Goal: Transaction & Acquisition: Purchase product/service

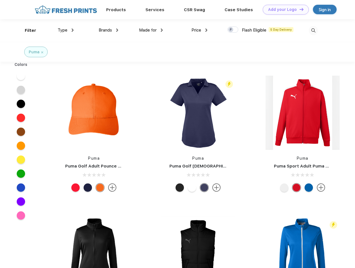
click at [284, 9] on link "Add your Logo Design Tool" at bounding box center [286, 10] width 46 height 10
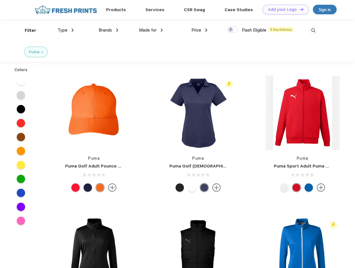
click at [0, 0] on div "Design Tool" at bounding box center [0, 0] width 0 height 0
click at [299, 9] on link "Add your Logo Design Tool" at bounding box center [286, 10] width 46 height 10
click at [27, 30] on div "Filter" at bounding box center [30, 30] width 11 height 6
click at [66, 30] on span "Type" at bounding box center [63, 30] width 10 height 5
click at [108, 30] on span "Brands" at bounding box center [105, 30] width 13 height 5
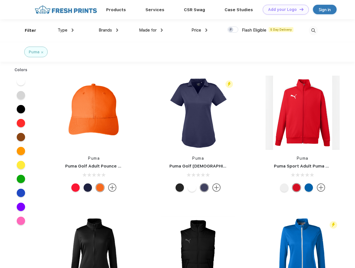
click at [151, 30] on span "Made for" at bounding box center [148, 30] width 18 height 5
click at [200, 30] on span "Price" at bounding box center [197, 30] width 10 height 5
click at [233, 30] on div at bounding box center [233, 29] width 11 height 6
click at [231, 30] on input "checkbox" at bounding box center [230, 28] width 4 height 4
click at [313, 30] on img at bounding box center [313, 30] width 9 height 9
